Goal: Transaction & Acquisition: Purchase product/service

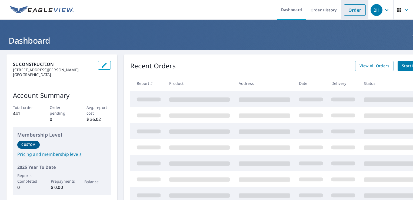
click at [346, 11] on link "Order" at bounding box center [355, 9] width 22 height 11
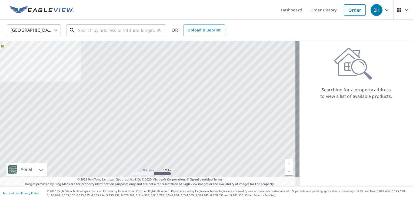
click at [104, 28] on input "text" at bounding box center [116, 30] width 77 height 15
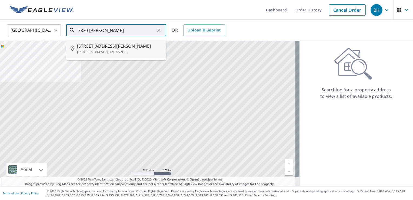
click at [100, 47] on span "[STREET_ADDRESS][PERSON_NAME]" at bounding box center [119, 46] width 85 height 6
type input "[STREET_ADDRESS][PERSON_NAME][PERSON_NAME]"
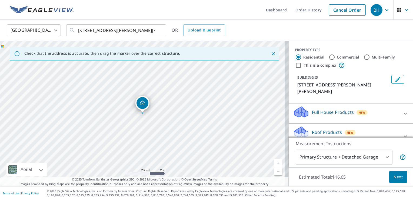
click at [274, 161] on link "Current Level 17, Zoom In" at bounding box center [278, 163] width 8 height 8
click at [274, 161] on link "Current Level 18, Zoom In" at bounding box center [278, 163] width 8 height 8
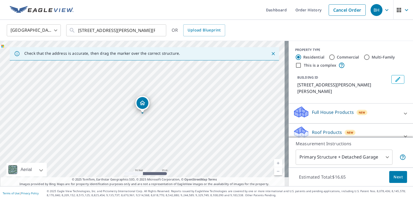
click at [274, 161] on link "Current Level 19, Zoom In" at bounding box center [278, 163] width 8 height 8
drag, startPoint x: 256, startPoint y: 113, endPoint x: 244, endPoint y: 123, distance: 15.6
click at [244, 123] on div "[STREET_ADDRESS][PERSON_NAME][PERSON_NAME]" at bounding box center [144, 113] width 289 height 145
drag, startPoint x: 169, startPoint y: 138, endPoint x: 234, endPoint y: 142, distance: 65.6
click at [234, 142] on div "[STREET_ADDRESS][PERSON_NAME][PERSON_NAME]" at bounding box center [144, 113] width 289 height 145
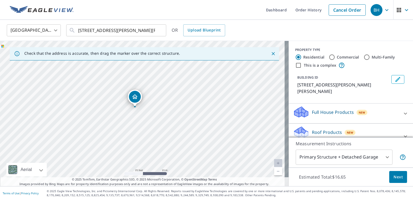
drag, startPoint x: 235, startPoint y: 152, endPoint x: 174, endPoint y: 132, distance: 63.9
click at [174, 132] on div "[STREET_ADDRESS][PERSON_NAME][PERSON_NAME]" at bounding box center [144, 113] width 289 height 145
click at [394, 178] on span "Next" at bounding box center [398, 176] width 9 height 7
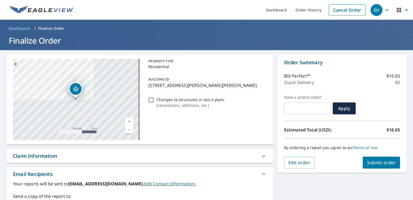
click at [373, 164] on span "Submit order" at bounding box center [381, 162] width 29 height 6
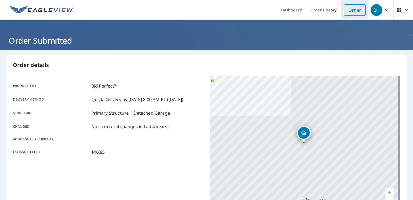
click at [351, 11] on link "Order" at bounding box center [355, 9] width 22 height 11
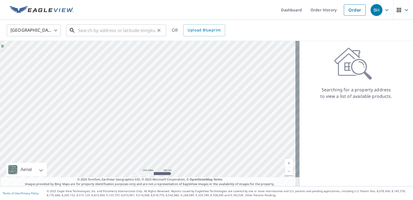
click at [94, 31] on input "text" at bounding box center [116, 30] width 77 height 15
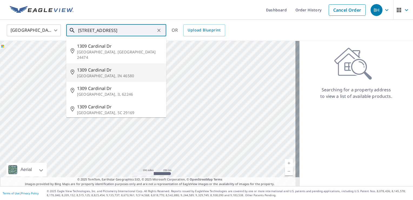
click at [92, 73] on p "[GEOGRAPHIC_DATA], IN 46580" at bounding box center [119, 75] width 85 height 5
type input "1309 Cardinal Dr [PERSON_NAME], IN 46580"
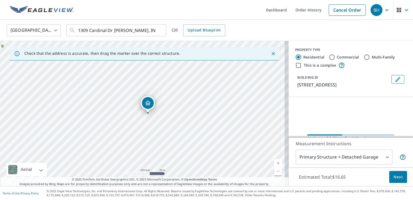
click at [274, 170] on link "Current Level 17, Zoom Out" at bounding box center [278, 171] width 8 height 8
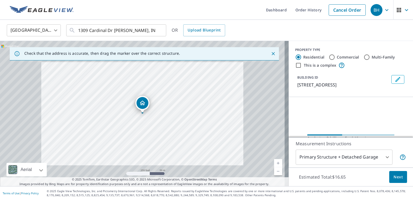
click at [274, 170] on link "Current Level 17, Zoom Out" at bounding box center [278, 171] width 8 height 8
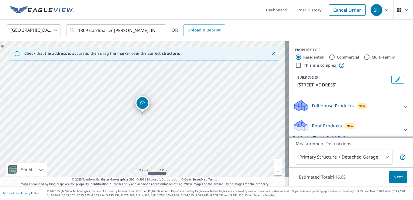
click at [274, 170] on link "Current Level 15, Zoom Out" at bounding box center [278, 171] width 8 height 8
click at [274, 170] on link "Current Level 14, Zoom Out" at bounding box center [278, 171] width 8 height 8
click at [274, 170] on link "Current Level 13, Zoom Out" at bounding box center [278, 171] width 8 height 8
click at [274, 162] on link "Current Level 12, Zoom In" at bounding box center [278, 163] width 8 height 8
click at [274, 162] on link "Current Level 13, Zoom In" at bounding box center [278, 163] width 8 height 8
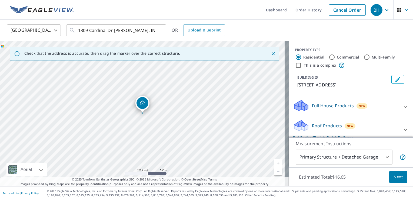
click at [274, 162] on link "Current Level 14, Zoom In" at bounding box center [278, 163] width 8 height 8
click at [350, 184] on div "Estimated Total: $16.65 Next" at bounding box center [351, 176] width 124 height 19
click at [275, 164] on link "Current Level 15, Zoom In" at bounding box center [278, 163] width 8 height 8
click at [275, 164] on link "Current Level 16, Zoom In" at bounding box center [278, 163] width 8 height 8
click at [275, 164] on link "Current Level 17, Zoom In" at bounding box center [278, 163] width 8 height 8
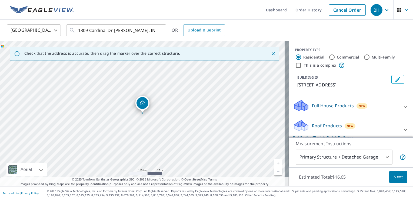
click at [275, 164] on link "Current Level 18, Zoom In" at bounding box center [278, 163] width 8 height 8
click at [275, 164] on link "Current Level 19, Zoom In" at bounding box center [278, 163] width 8 height 8
click at [394, 176] on span "Next" at bounding box center [398, 176] width 9 height 7
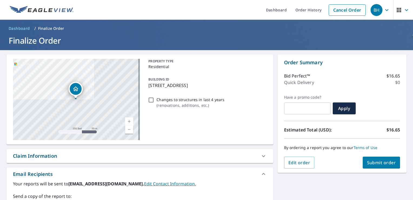
click at [383, 162] on span "Submit order" at bounding box center [381, 162] width 29 height 6
